Goal: Information Seeking & Learning: Find specific fact

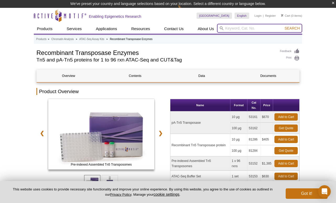
click at [233, 32] on input "search" at bounding box center [259, 28] width 85 height 9
type input "pA Tn5"
click at [283, 26] on button "Search" at bounding box center [292, 28] width 18 height 5
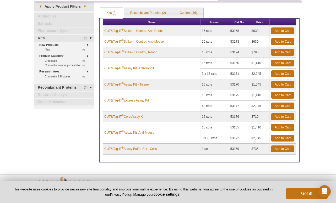
scroll to position [4, 0]
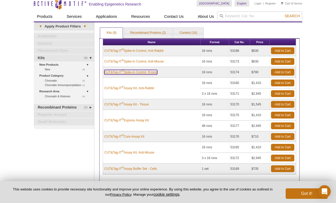
click at [151, 73] on link "CUT&Tag-IT ® Spike-In Control, R-loop" at bounding box center [130, 72] width 53 height 5
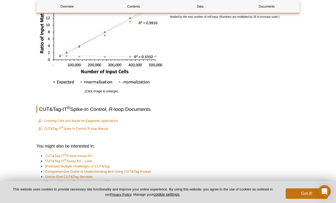
scroll to position [1001, 0]
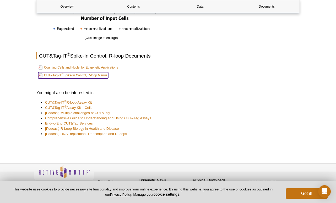
click at [99, 78] on link "CUT&Tag-IT ® Spike-In Control, R-loop Manual" at bounding box center [73, 75] width 70 height 6
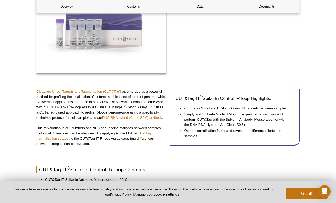
scroll to position [104, 0]
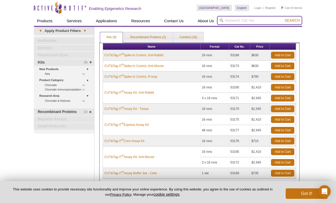
click at [233, 23] on input "search" at bounding box center [259, 20] width 85 height 9
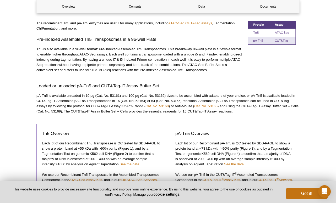
scroll to position [214, 0]
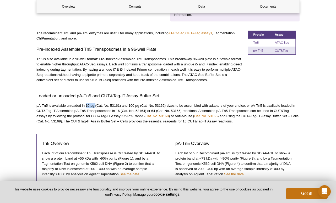
drag, startPoint x: 85, startPoint y: 105, endPoint x: 95, endPoint y: 106, distance: 9.7
click at [95, 106] on p "pA-Tn5 is available unloaded in 10 µg (Cat. No. 53161) and 100 µg (Cat. No. 531…" at bounding box center [167, 113] width 263 height 21
copy p "10 µg"
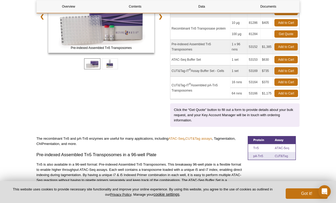
scroll to position [112, 0]
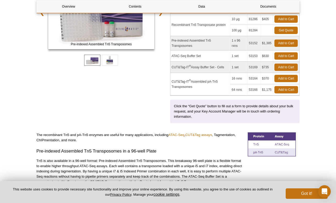
click at [144, 110] on div "Pre-indexed Assembled Tn5 Transposomes ATAC-Seq Buffer Set ❮ ❯" at bounding box center [101, 51] width 130 height 145
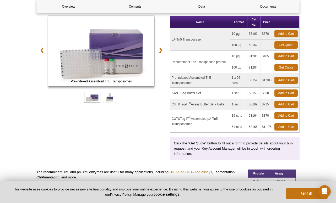
scroll to position [74, 0]
